Goal: Information Seeking & Learning: Learn about a topic

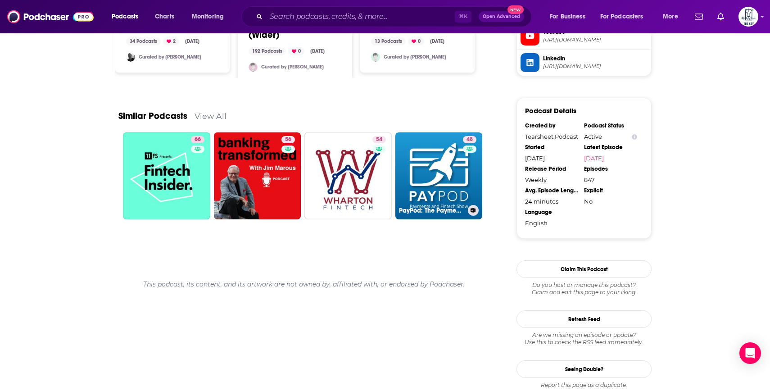
scroll to position [731, 0]
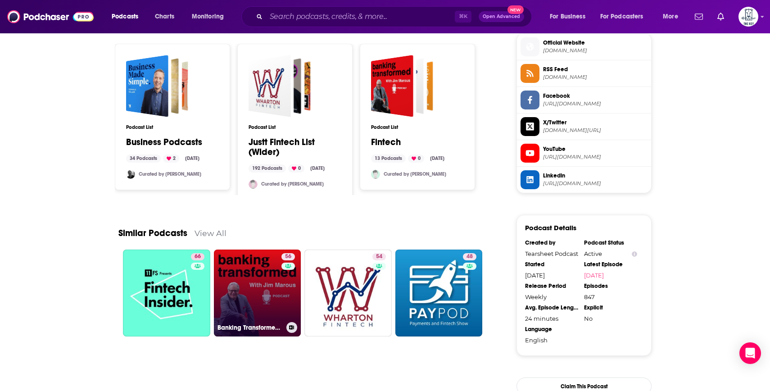
click at [254, 297] on link "56 Banking Transformed with Jim Marous" at bounding box center [257, 292] width 87 height 87
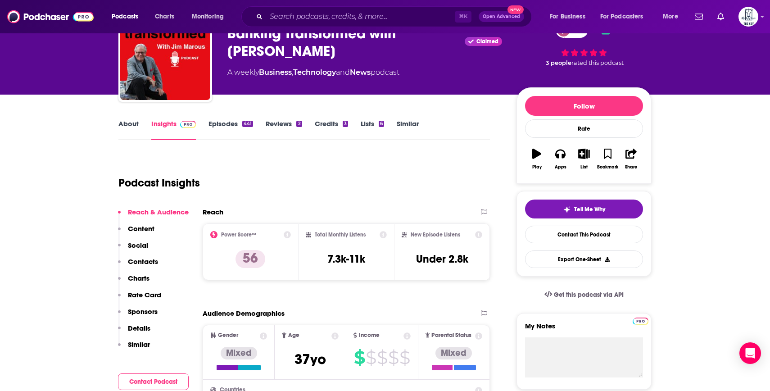
scroll to position [14, 0]
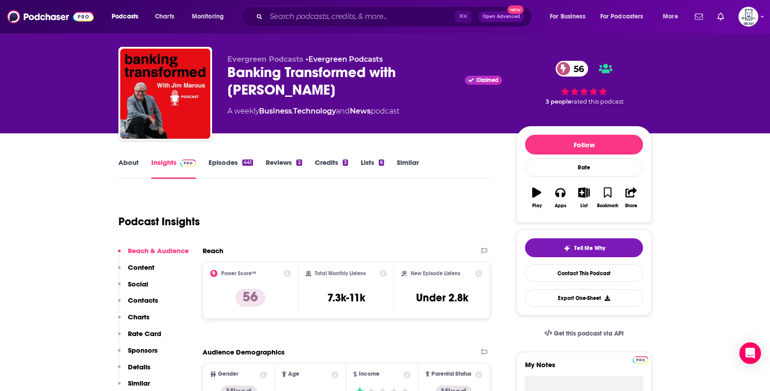
click at [136, 162] on link "About" at bounding box center [128, 168] width 20 height 21
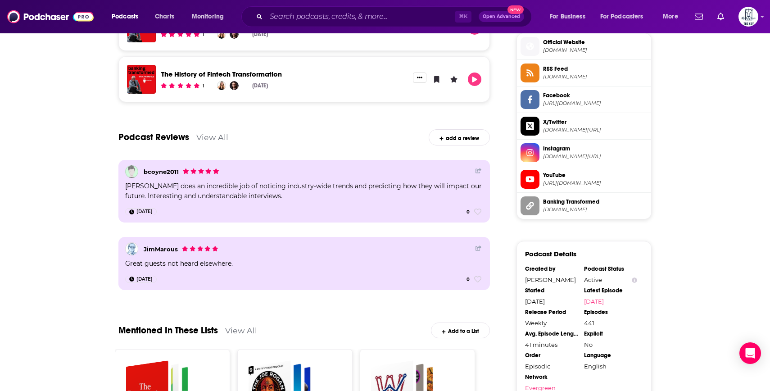
scroll to position [851, 0]
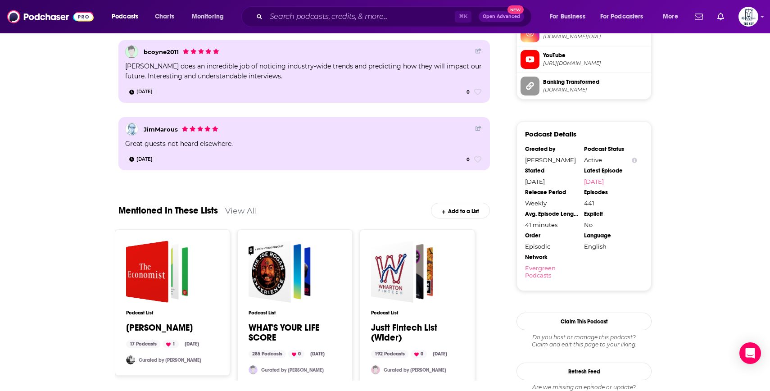
click at [414, 328] on link "Justt Fintech List (Wider)" at bounding box center [417, 333] width 93 height 20
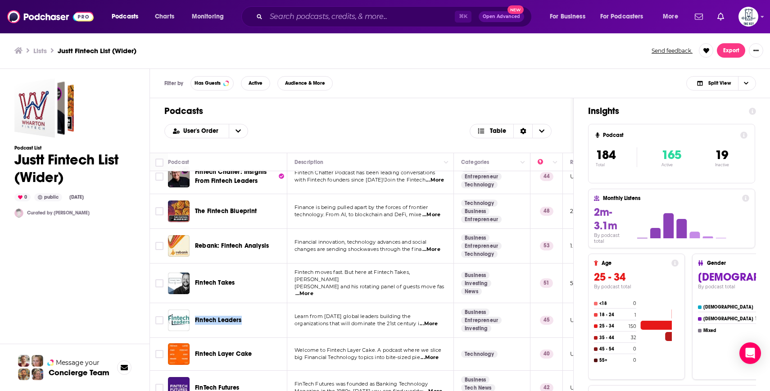
scroll to position [153, 0]
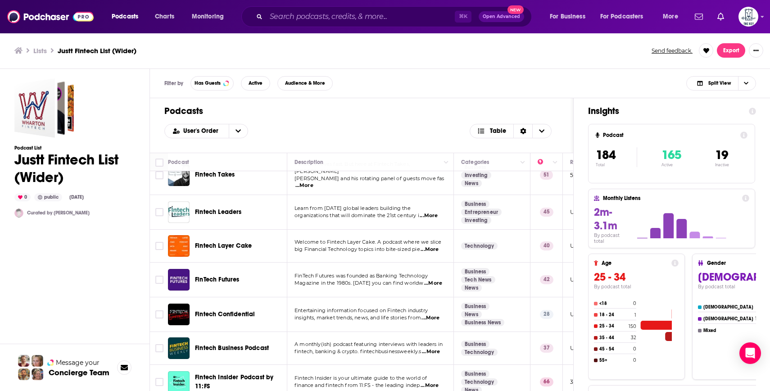
click at [330, 122] on div "Podcasts User's Order Table" at bounding box center [361, 125] width 423 height 54
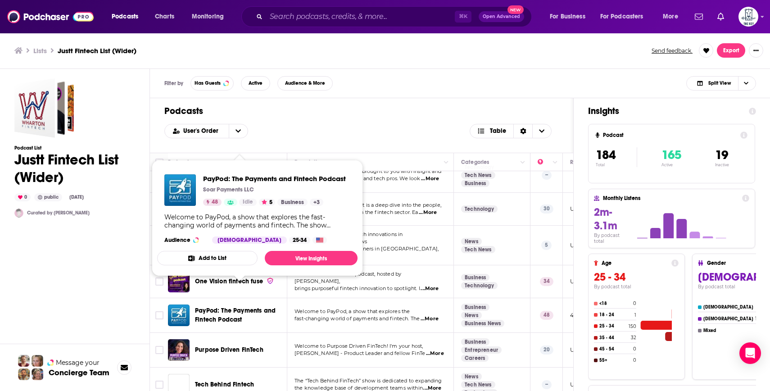
scroll to position [698, 0]
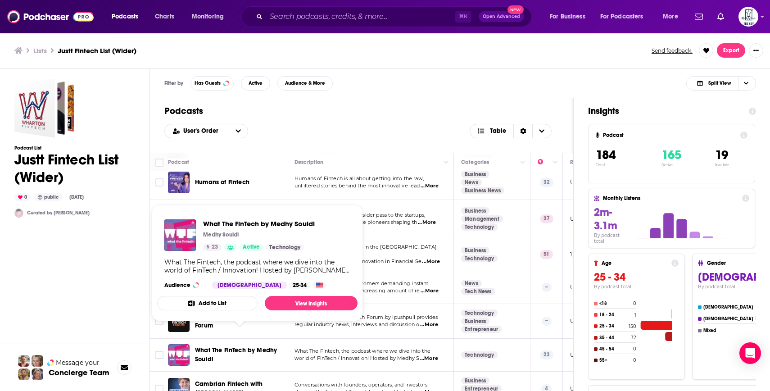
click at [210, 346] on span "What The FinTech by Medhy Souidi" at bounding box center [236, 354] width 82 height 17
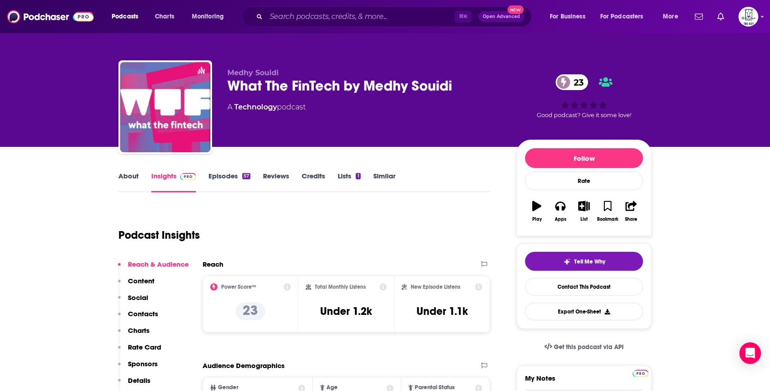
click at [222, 178] on link "Episodes 57" at bounding box center [229, 182] width 42 height 21
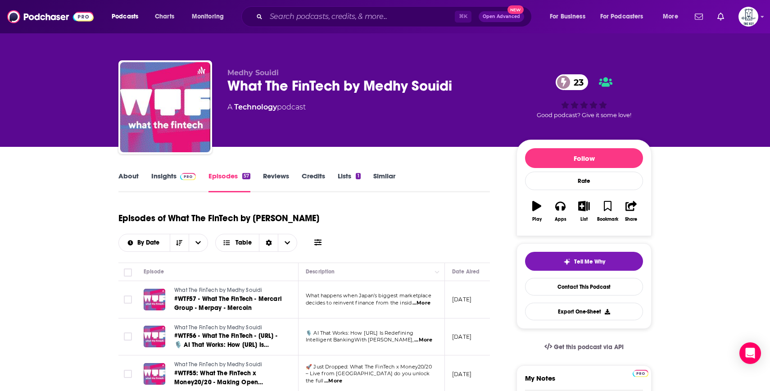
scroll to position [57, 0]
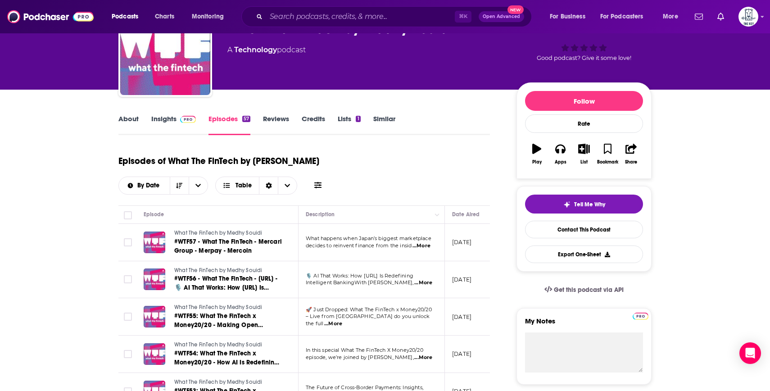
click at [172, 128] on link "Insights" at bounding box center [173, 124] width 45 height 21
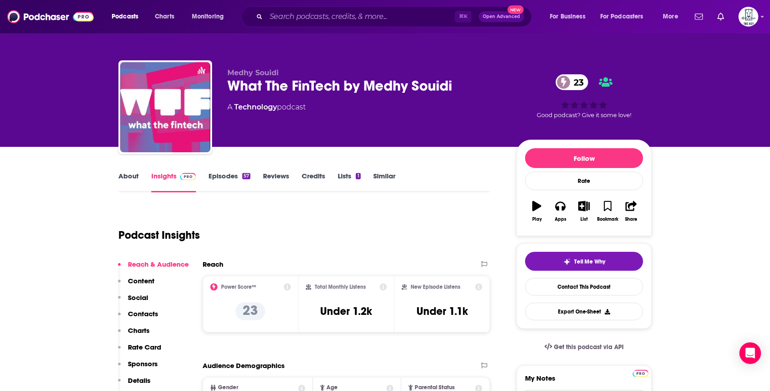
click at [132, 174] on link "About" at bounding box center [128, 182] width 20 height 21
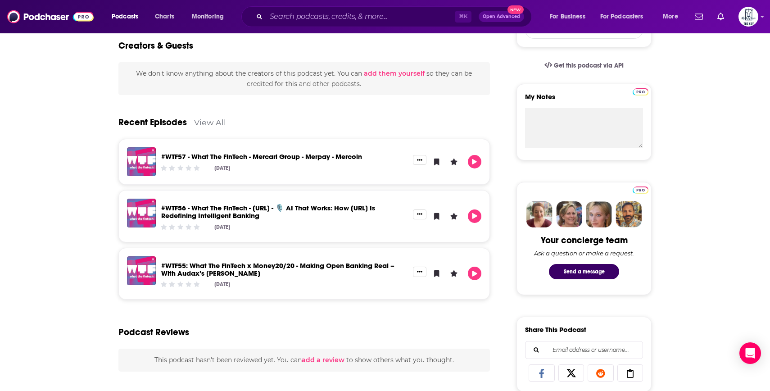
scroll to position [280, 0]
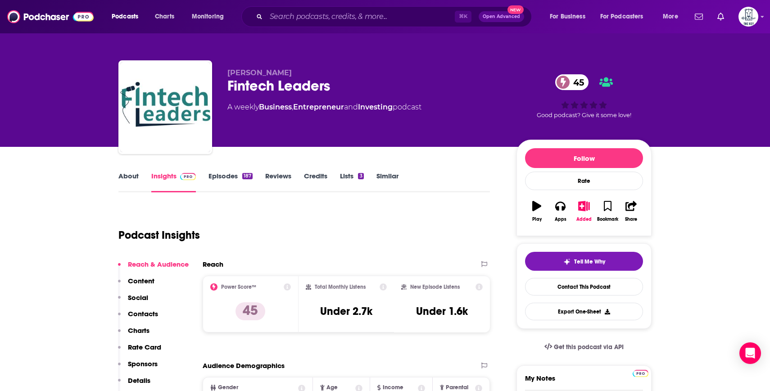
click at [132, 182] on link "About" at bounding box center [128, 182] width 20 height 21
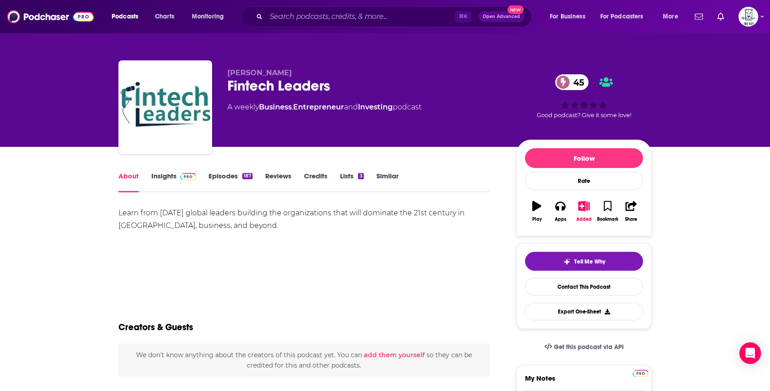
click at [171, 180] on link "Insights" at bounding box center [173, 182] width 45 height 21
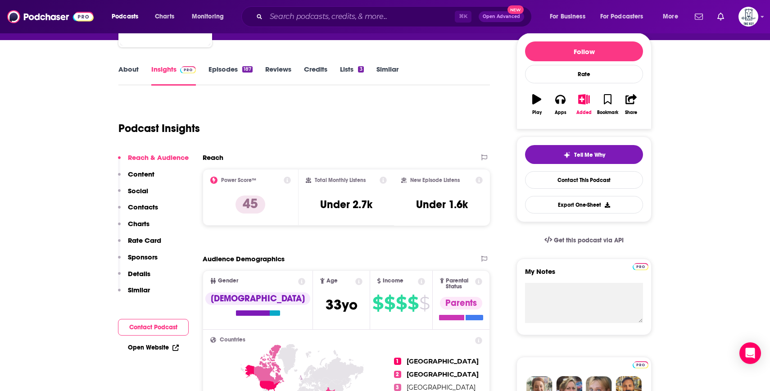
scroll to position [101, 0]
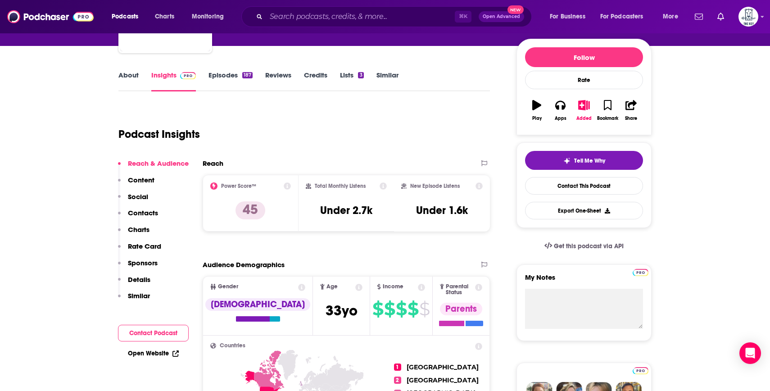
click at [121, 72] on link "About" at bounding box center [128, 81] width 20 height 21
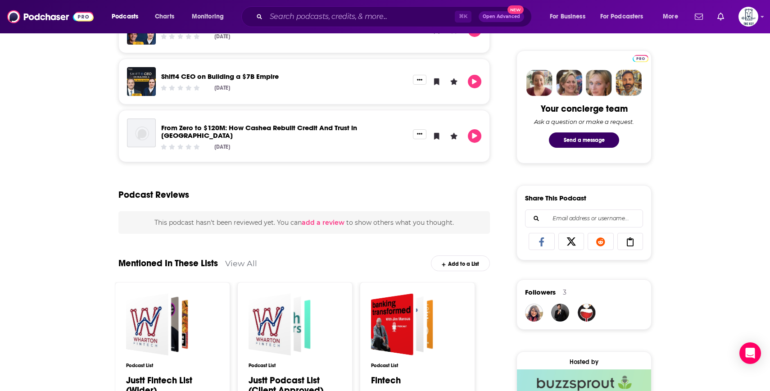
scroll to position [414, 0]
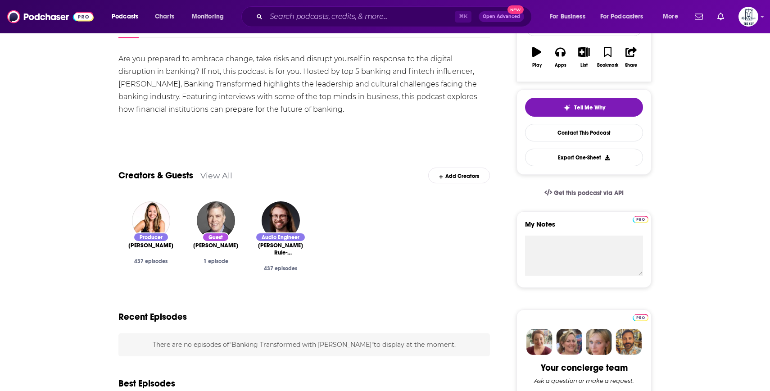
scroll to position [136, 0]
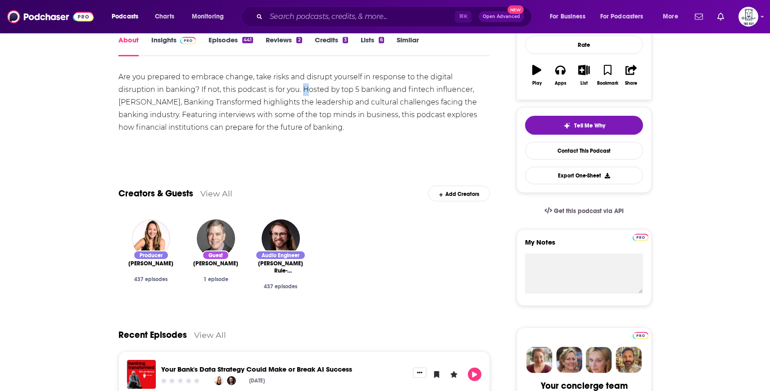
drag, startPoint x: 267, startPoint y: 89, endPoint x: 281, endPoint y: 101, distance: 18.5
click at [278, 98] on div "Are you prepared to embrace change, take risks and disrupt yourself in response…" at bounding box center [303, 102] width 371 height 63
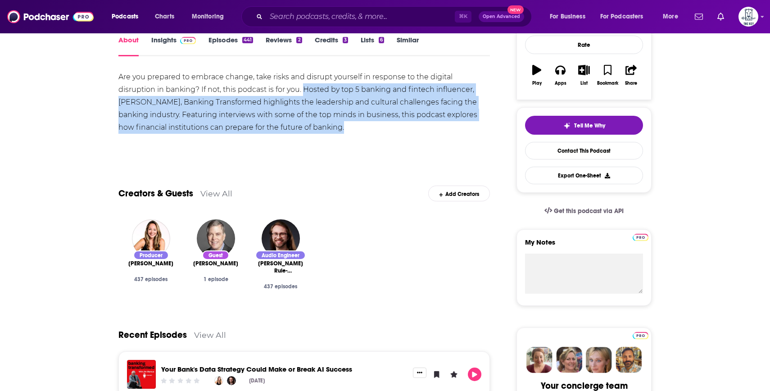
drag, startPoint x: 296, startPoint y: 134, endPoint x: 266, endPoint y: 91, distance: 52.2
click at [266, 91] on div "Are you prepared to embrace change, take risks and disrupt yourself in response…" at bounding box center [303, 112] width 371 height 82
copy div "Hosted by top 5 banking and fintech influencer, Jim Marous, Banking Transformed…"
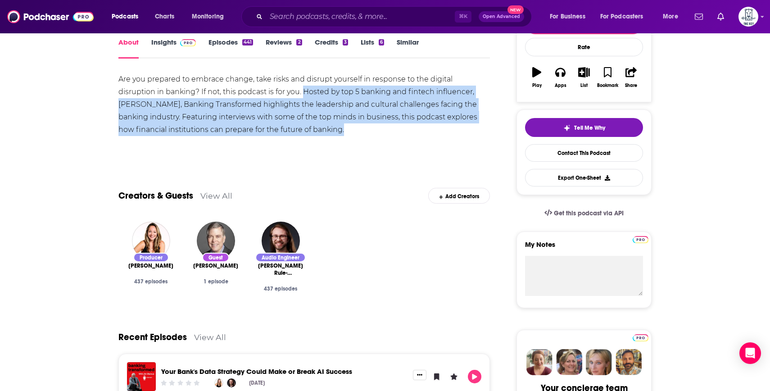
scroll to position [0, 0]
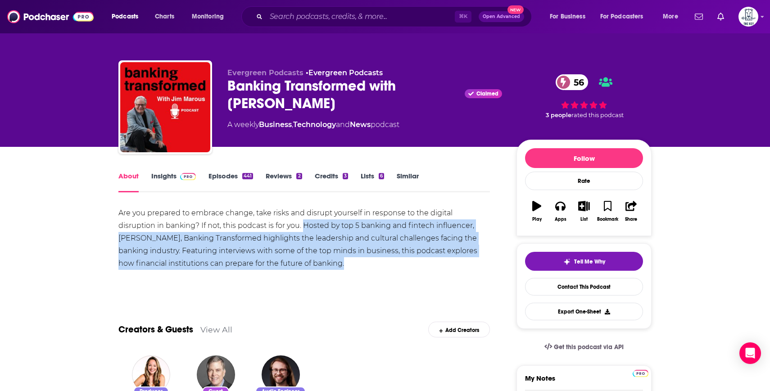
click at [177, 180] on span at bounding box center [186, 176] width 19 height 9
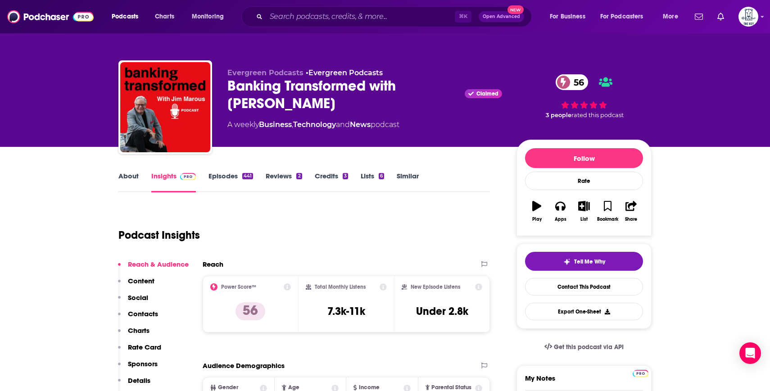
scroll to position [88, 0]
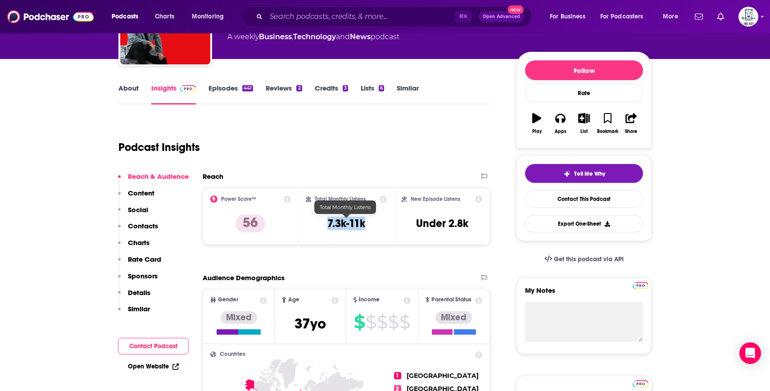
drag, startPoint x: 372, startPoint y: 223, endPoint x: 316, endPoint y: 222, distance: 55.8
click at [316, 222] on div "Total Monthly Listens 7.3k-11k" at bounding box center [347, 215] width 82 height 41
copy h3 "7.3k-11k"
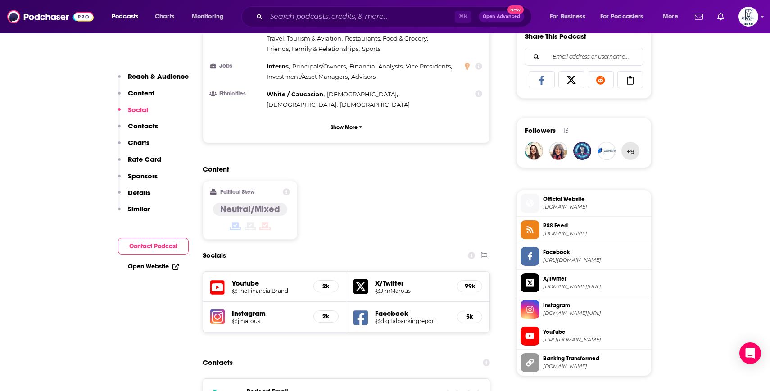
scroll to position [684, 0]
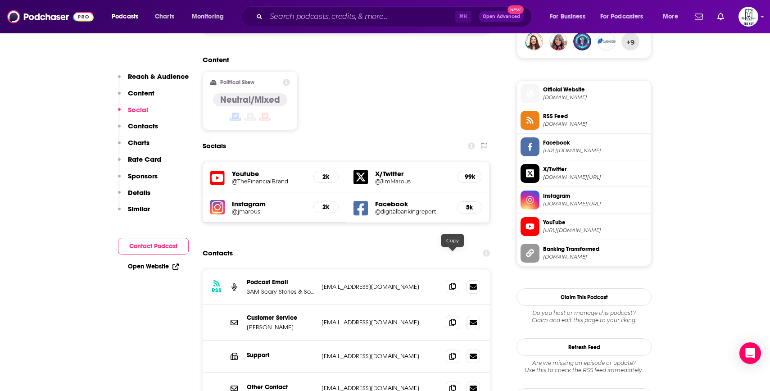
click at [451, 283] on icon at bounding box center [452, 286] width 6 height 7
click at [448, 315] on span at bounding box center [453, 322] width 14 height 14
